Goal: Information Seeking & Learning: Check status

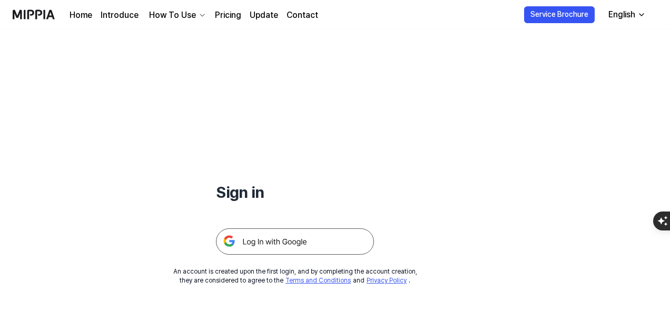
click at [317, 245] on img at bounding box center [295, 241] width 158 height 26
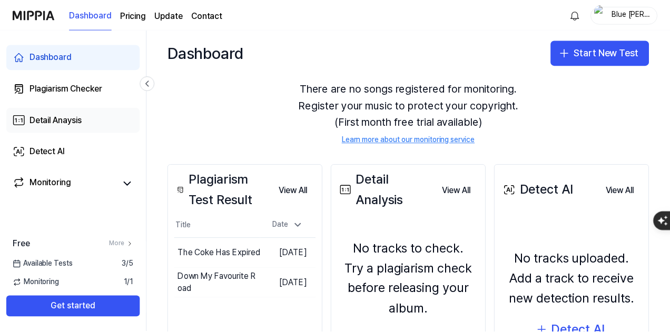
scroll to position [53, 0]
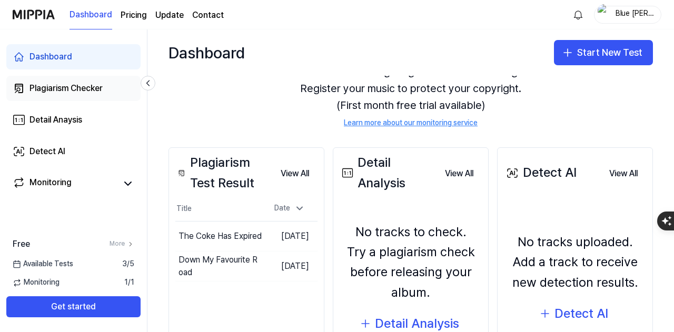
click at [87, 85] on div "Plagiarism Checker" at bounding box center [65, 88] width 73 height 13
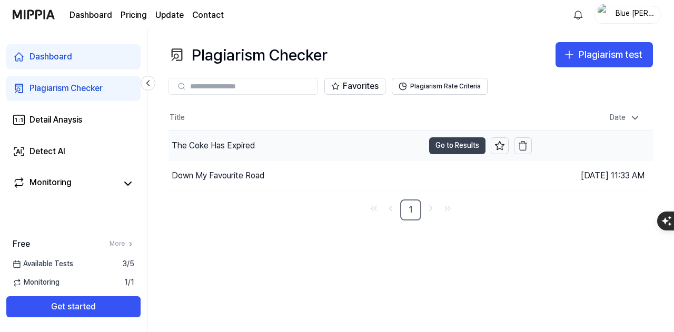
click at [448, 149] on button "Go to Results" at bounding box center [457, 145] width 56 height 17
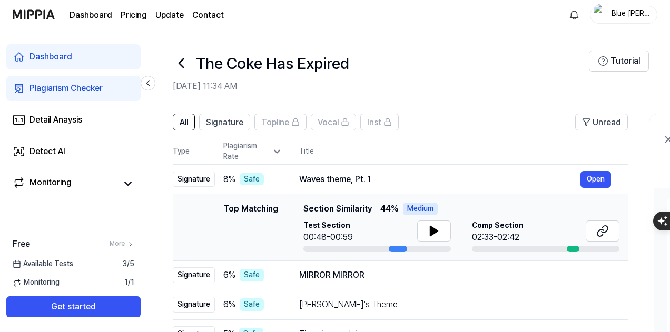
scroll to position [105, 0]
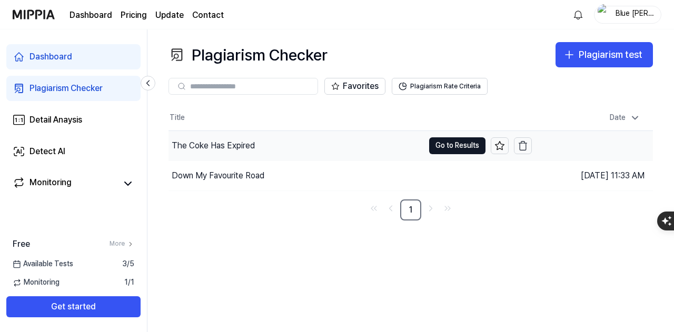
click at [337, 135] on div "The Coke Has Expired" at bounding box center [295, 145] width 255 height 29
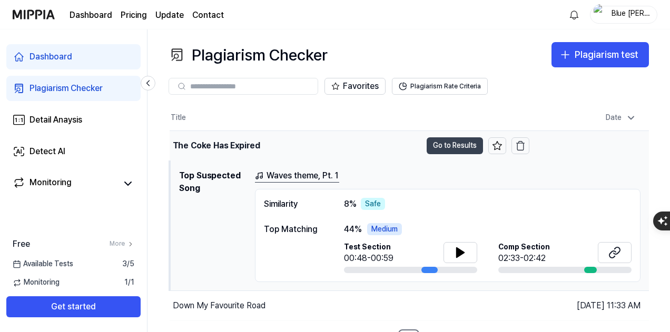
click at [439, 148] on button "Go to Results" at bounding box center [454, 145] width 56 height 17
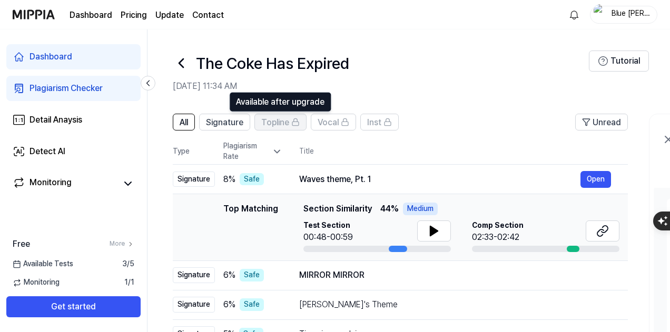
click at [292, 125] on rect at bounding box center [295, 124] width 6 height 4
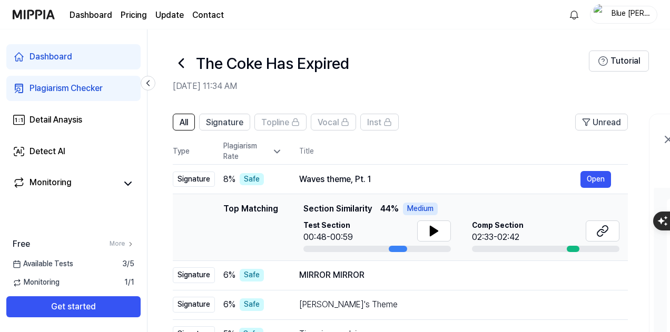
click at [180, 62] on icon at bounding box center [181, 63] width 4 height 8
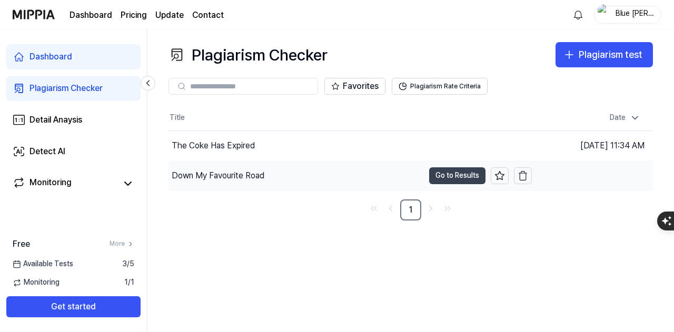
click at [431, 177] on button "Go to Results" at bounding box center [457, 175] width 56 height 17
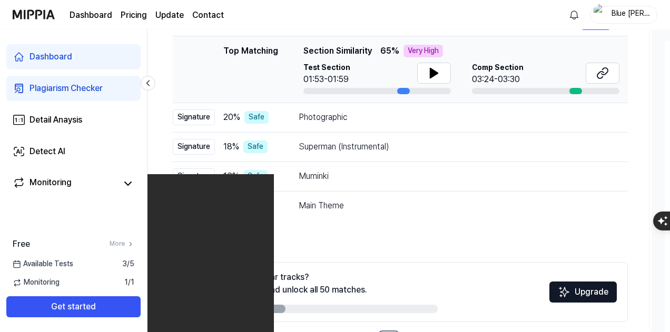
scroll to position [53, 0]
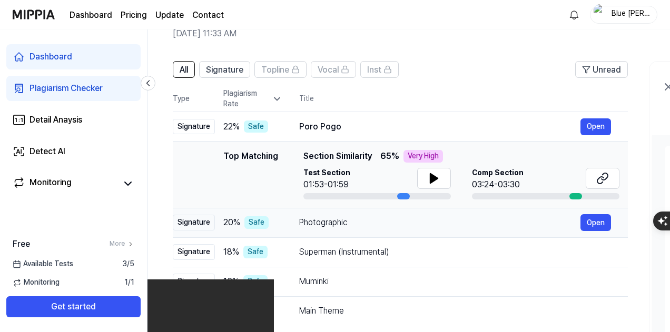
click at [360, 233] on td "Photographic Open" at bounding box center [454, 222] width 345 height 29
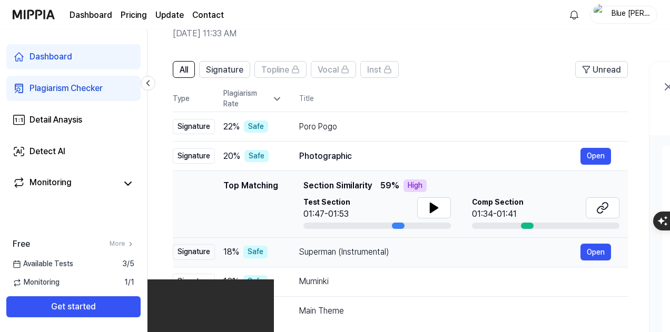
scroll to position [198, 0]
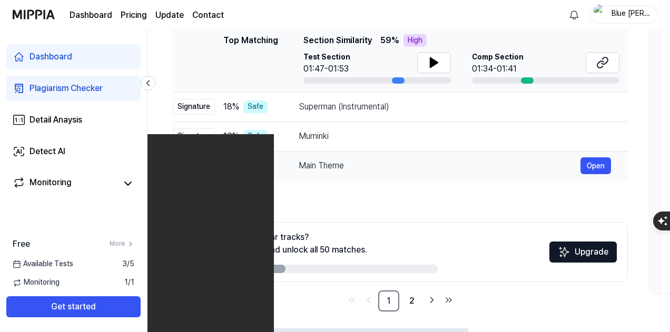
click at [357, 162] on div "Main Theme" at bounding box center [439, 165] width 281 height 13
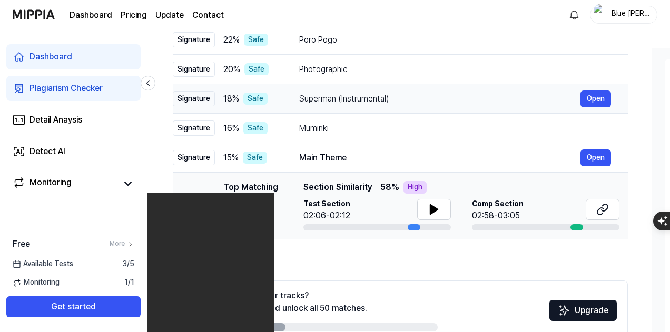
scroll to position [93, 0]
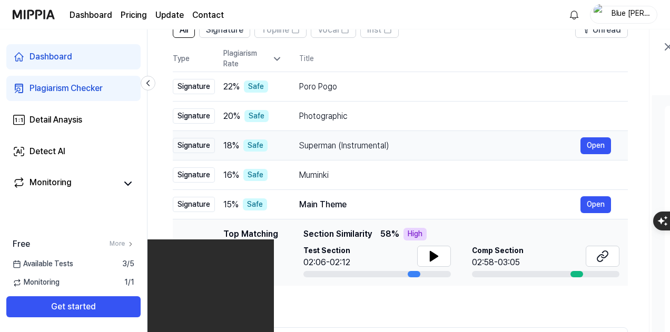
click at [362, 147] on div "Superman (Instrumental)" at bounding box center [439, 145] width 281 height 13
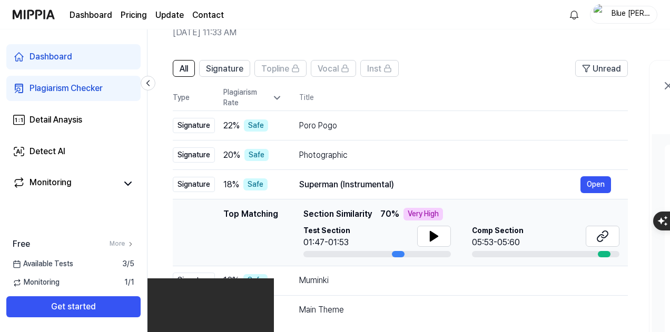
scroll to position [40, 0]
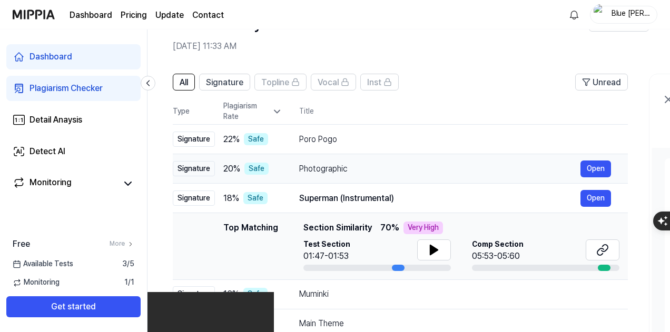
click at [325, 166] on div "Photographic" at bounding box center [439, 169] width 281 height 13
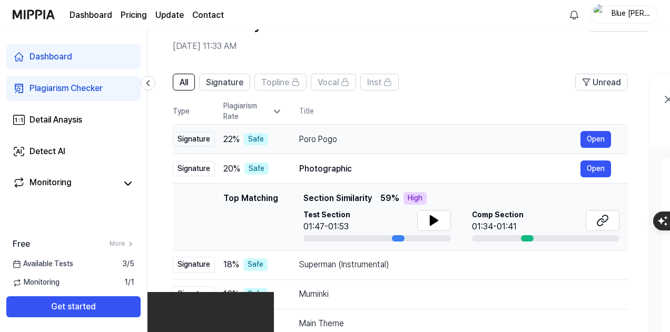
click at [326, 136] on div "Poro Pogo" at bounding box center [439, 139] width 281 height 13
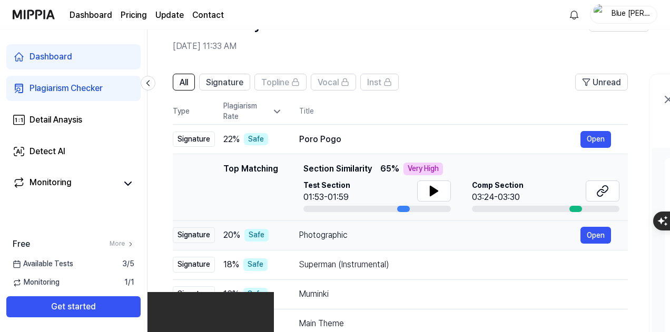
click at [334, 235] on div "Photographic" at bounding box center [439, 235] width 281 height 13
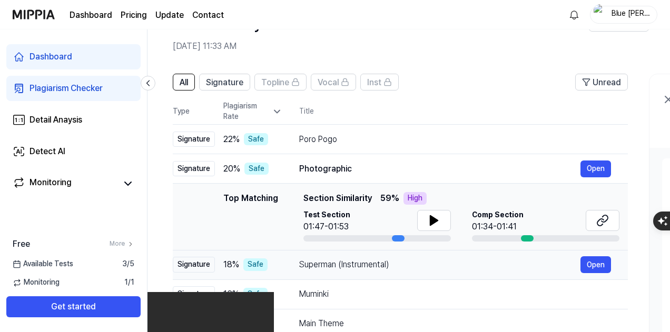
click at [342, 261] on div "Superman (Instrumental)" at bounding box center [439, 264] width 281 height 13
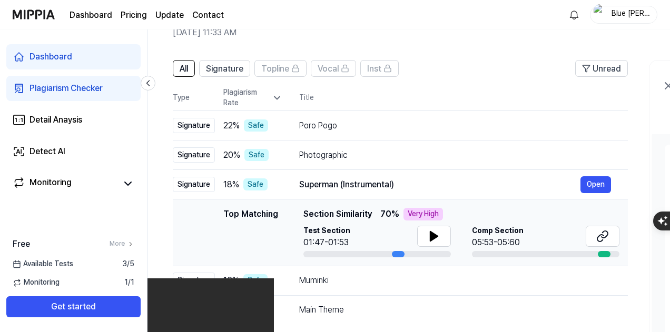
scroll to position [53, 0]
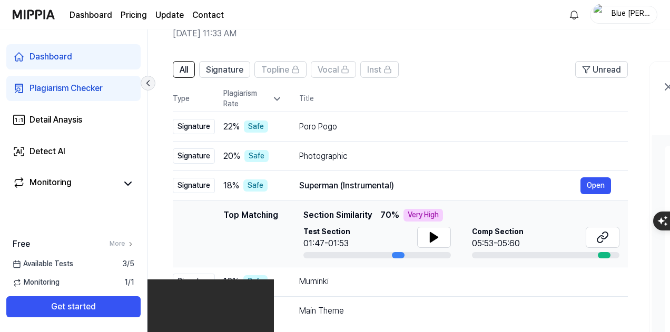
click at [149, 90] on button at bounding box center [148, 83] width 15 height 15
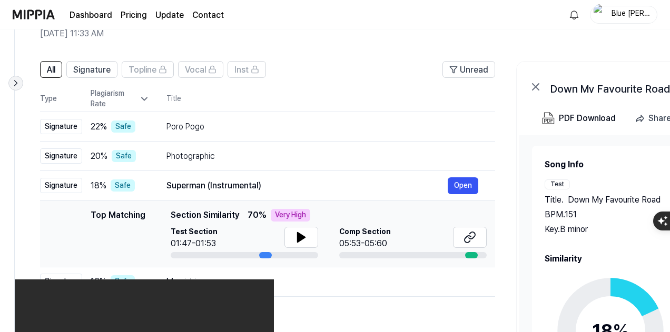
click at [13, 86] on icon at bounding box center [16, 83] width 11 height 11
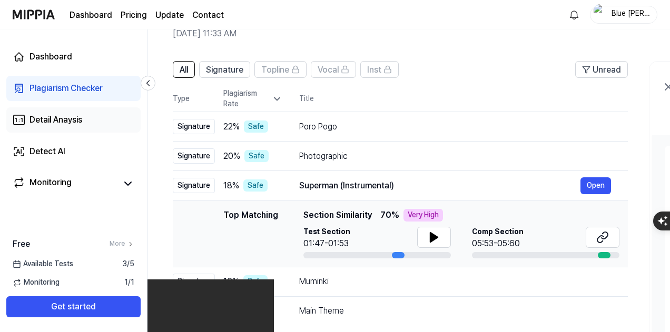
click at [77, 121] on div "Detail Anaysis" at bounding box center [55, 120] width 53 height 13
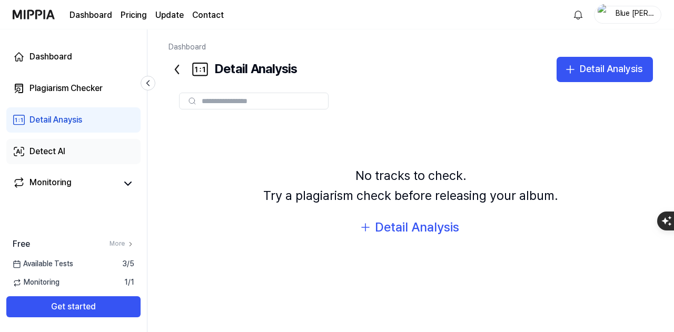
click at [85, 144] on link "Detect AI" at bounding box center [73, 151] width 134 height 25
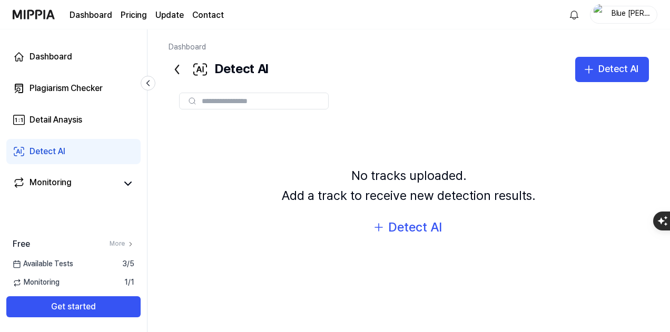
click at [85, 144] on link "Detect AI" at bounding box center [73, 151] width 134 height 25
click at [85, 93] on div "Plagiarism Checker" at bounding box center [65, 88] width 73 height 13
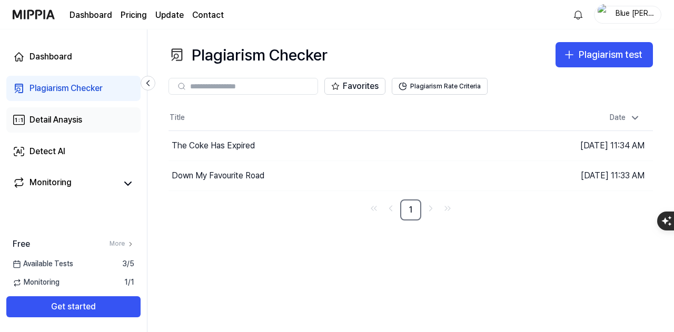
click at [88, 132] on link "Detail Anaysis" at bounding box center [73, 119] width 134 height 25
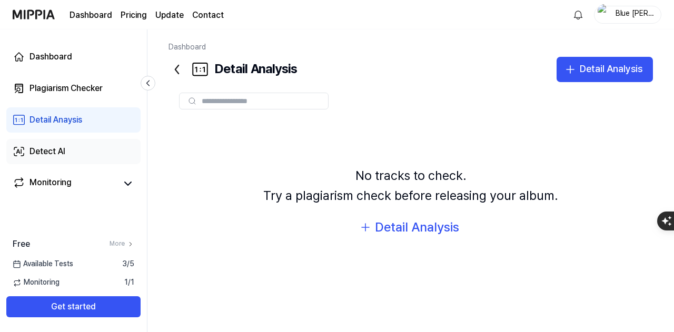
click at [92, 145] on link "Detect AI" at bounding box center [73, 151] width 134 height 25
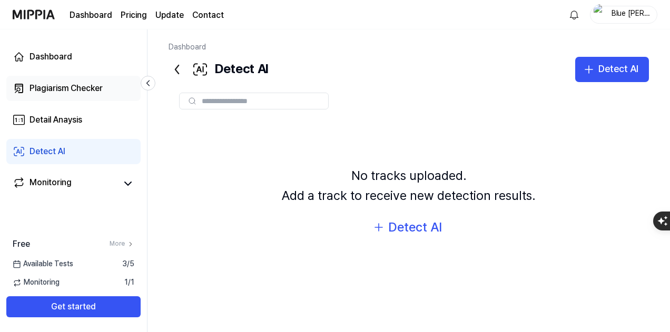
click at [95, 90] on div "Plagiarism Checker" at bounding box center [65, 88] width 73 height 13
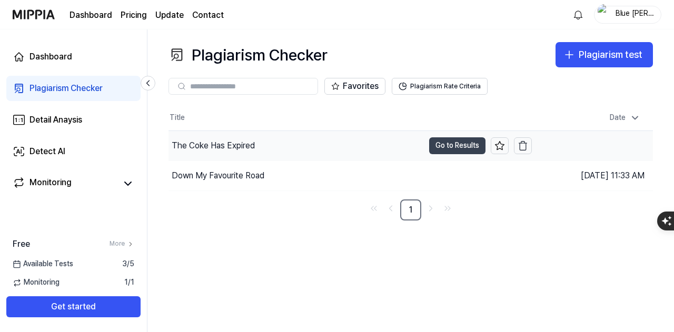
click at [457, 151] on button "Go to Results" at bounding box center [457, 145] width 56 height 17
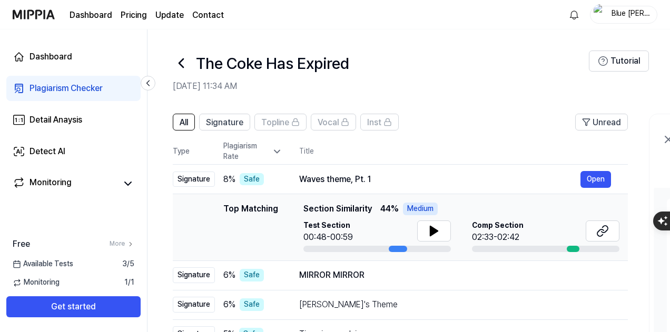
scroll to position [53, 0]
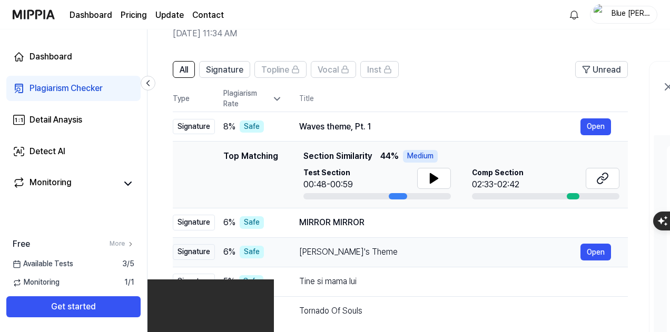
click at [341, 237] on td "[PERSON_NAME]'s Theme Open" at bounding box center [454, 251] width 345 height 29
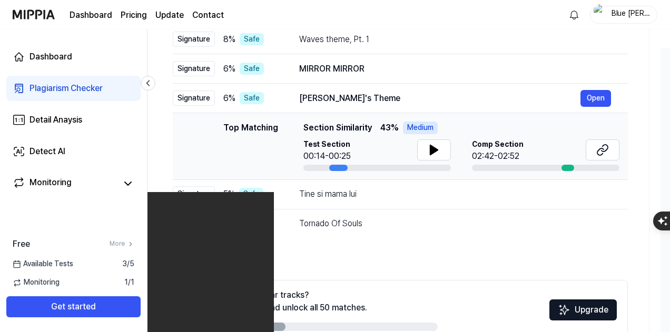
scroll to position [198, 0]
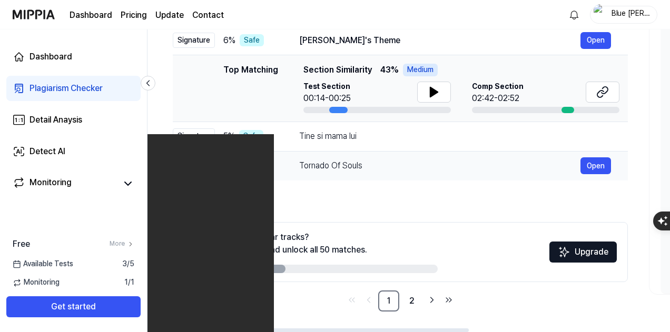
click at [345, 167] on div "Tornado Of Souls" at bounding box center [439, 165] width 281 height 13
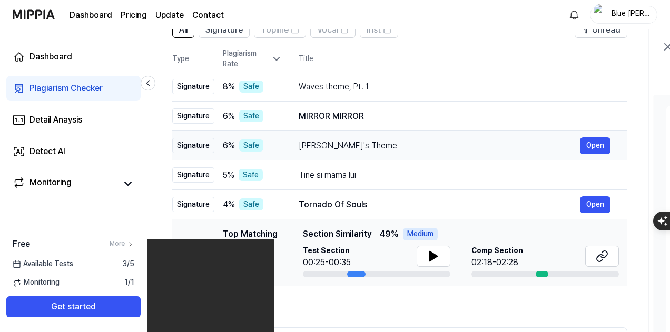
scroll to position [40, 0]
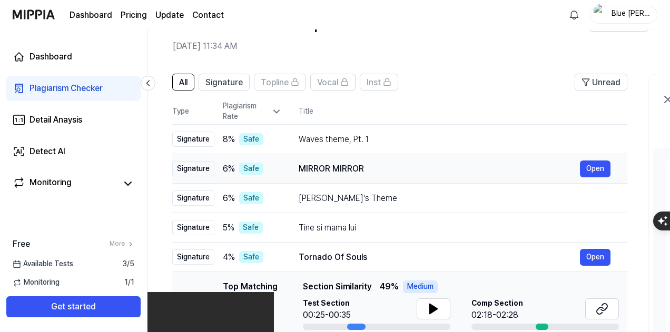
click at [327, 163] on div "MIRROR MIRROR" at bounding box center [438, 169] width 281 height 13
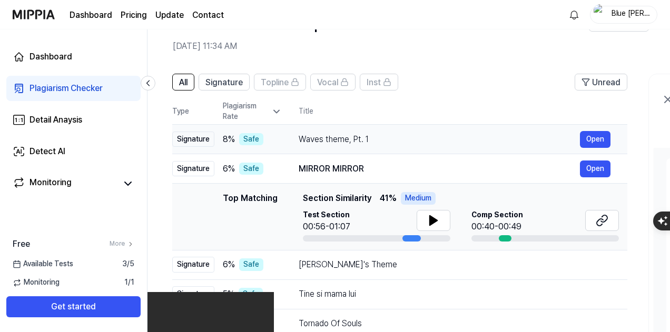
click at [329, 141] on div "Waves theme, Pt. 1" at bounding box center [438, 139] width 281 height 13
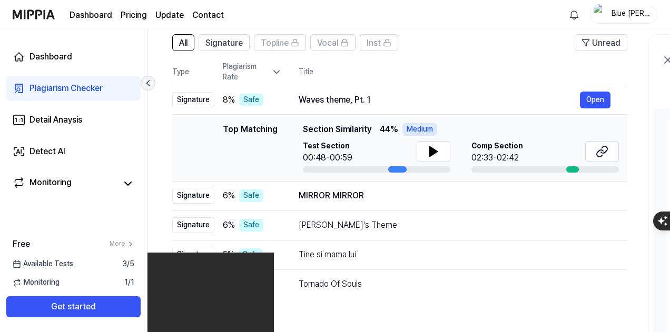
scroll to position [93, 0]
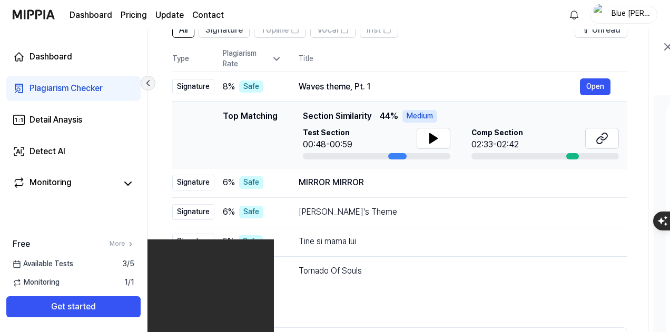
click at [147, 89] on button at bounding box center [148, 83] width 15 height 15
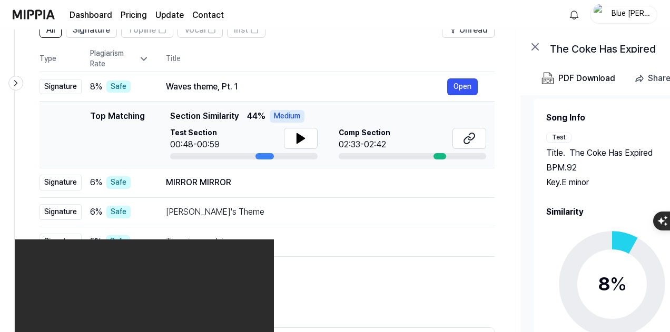
scroll to position [0, 0]
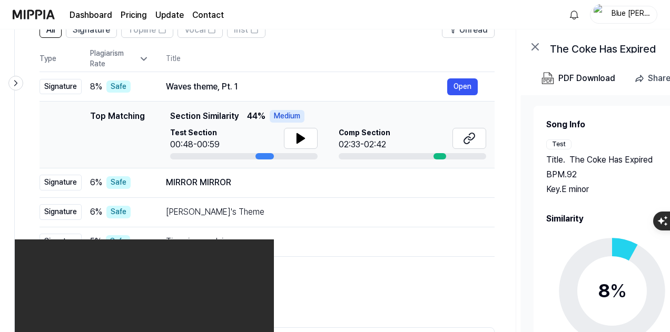
click at [42, 15] on img at bounding box center [34, 14] width 42 height 29
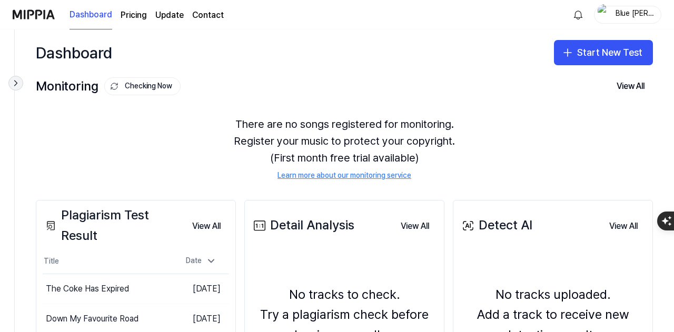
click at [19, 80] on icon at bounding box center [16, 83] width 11 height 11
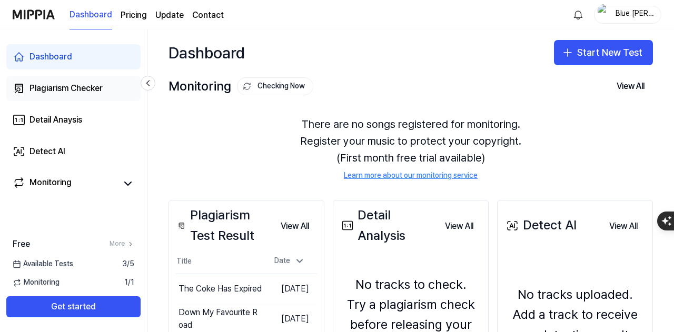
click at [64, 91] on div "Plagiarism Checker" at bounding box center [65, 88] width 73 height 13
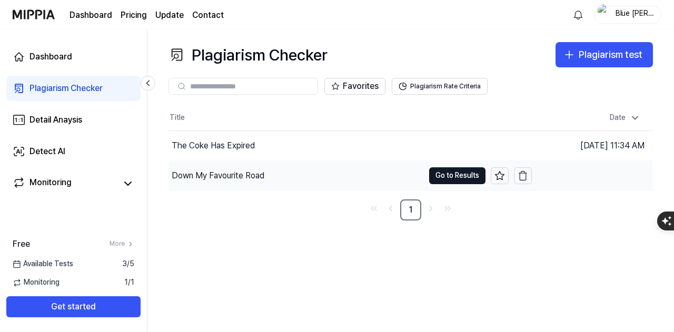
click at [294, 172] on div "Down My Favourite Road" at bounding box center [295, 175] width 255 height 29
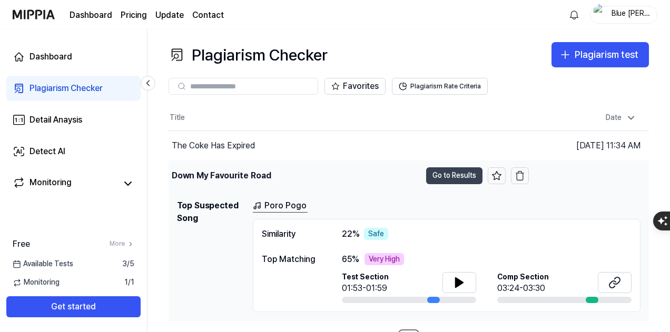
click at [432, 181] on button "Go to Results" at bounding box center [454, 175] width 56 height 17
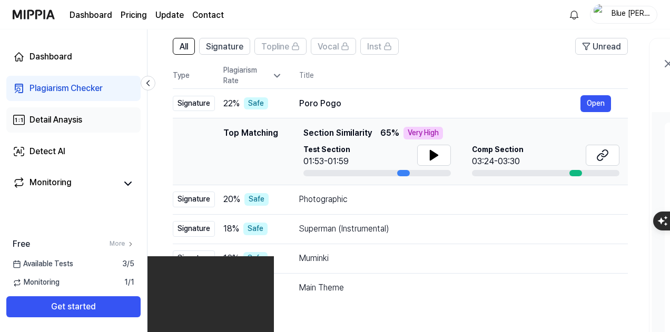
scroll to position [40, 0]
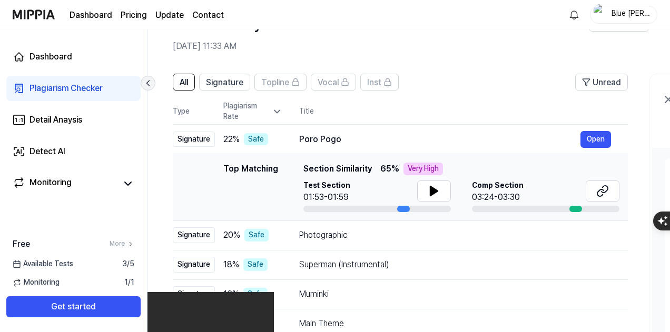
click at [146, 85] on icon at bounding box center [148, 83] width 11 height 11
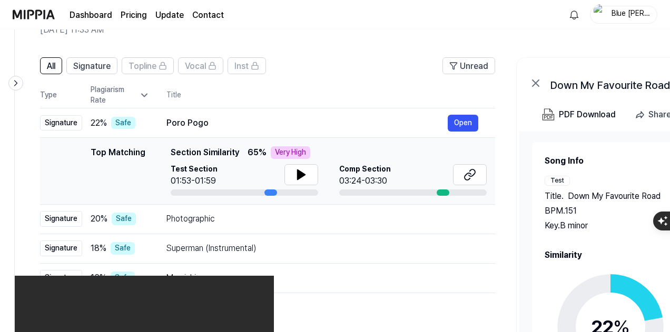
scroll to position [0, 0]
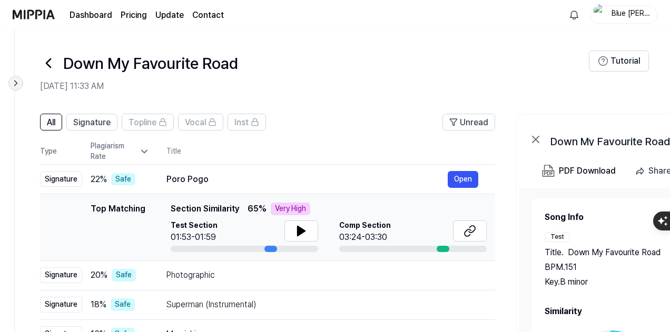
click at [17, 83] on icon at bounding box center [16, 83] width 11 height 11
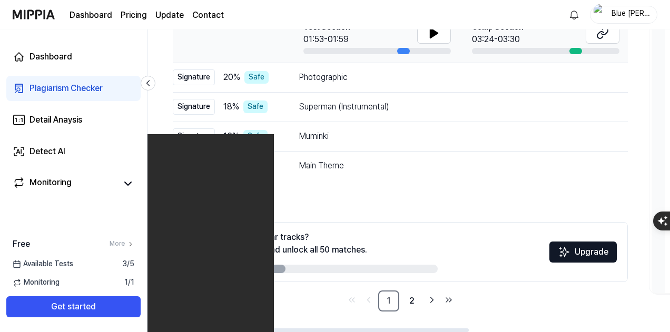
scroll to position [93, 0]
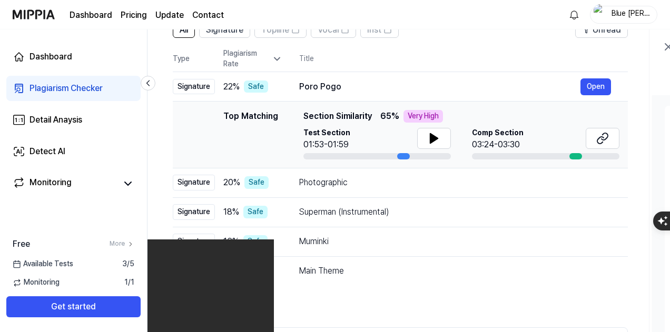
click at [666, 45] on icon at bounding box center [668, 47] width 6 height 6
click at [661, 47] on icon at bounding box center [667, 47] width 13 height 13
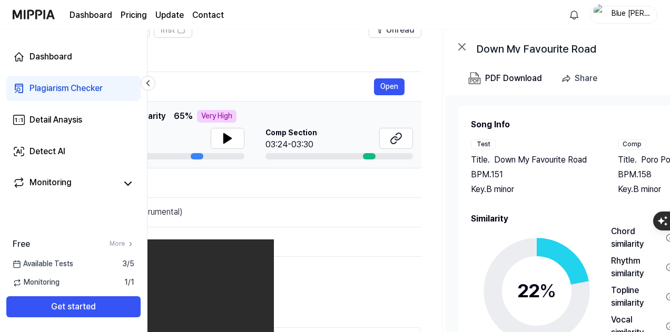
scroll to position [0, 326]
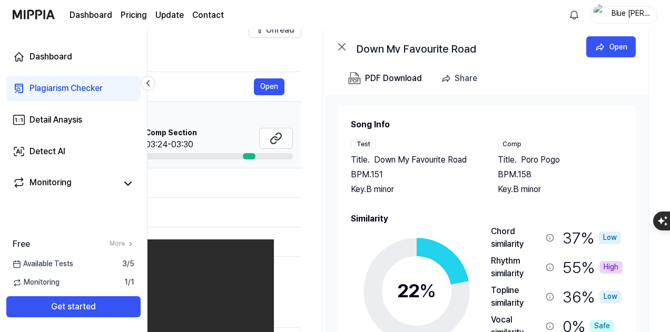
drag, startPoint x: 664, startPoint y: 47, endPoint x: 171, endPoint y: 113, distance: 498.2
click at [158, 117] on div "All Signature Topline Vocal Inst Unread All Signature Topline Vocal Inst Type P…" at bounding box center [245, 224] width 849 height 427
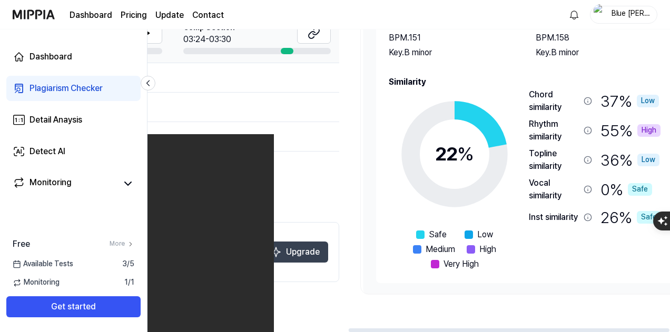
scroll to position [0, 0]
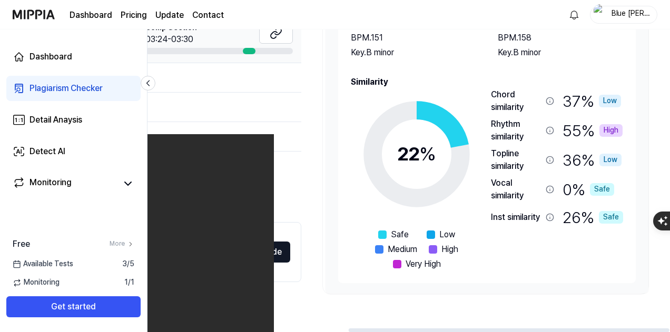
drag, startPoint x: 372, startPoint y: 329, endPoint x: 541, endPoint y: 290, distance: 174.0
click at [540, 328] on div at bounding box center [508, 330] width 321 height 4
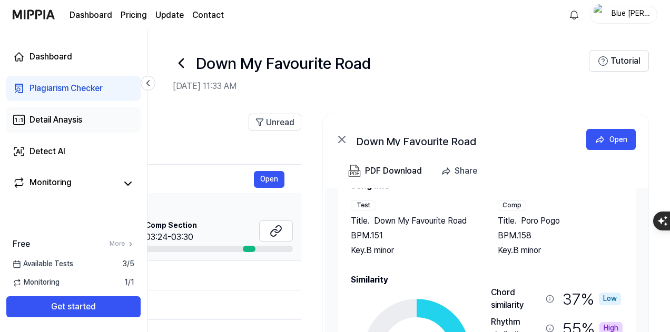
click at [92, 128] on link "Detail Anaysis" at bounding box center [73, 119] width 134 height 25
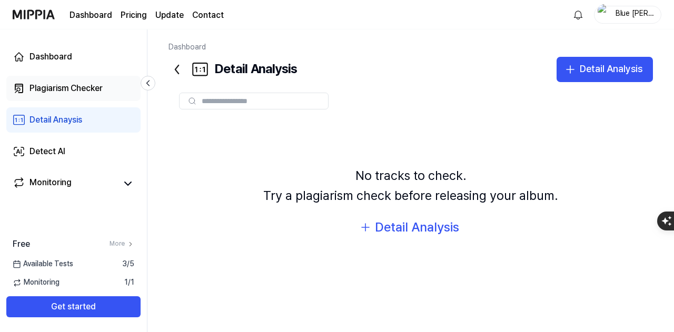
click at [113, 81] on link "Plagiarism Checker" at bounding box center [73, 88] width 134 height 25
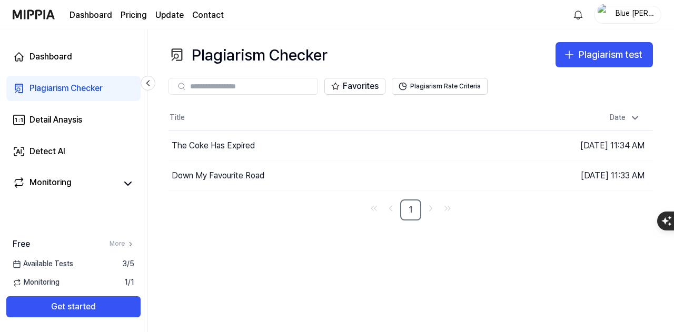
click at [623, 287] on div "Plagiarism Checker Plagiarism test Plagiarism Checker Detail Analysis Detect AI…" at bounding box center [410, 180] width 526 height 303
